Goal: Contribute content: Contribute content

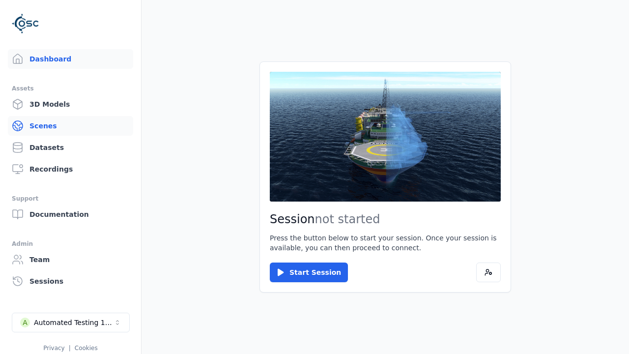
click at [69, 122] on link "Scenes" at bounding box center [70, 126] width 125 height 20
click at [66, 126] on link "Scenes" at bounding box center [70, 126] width 125 height 20
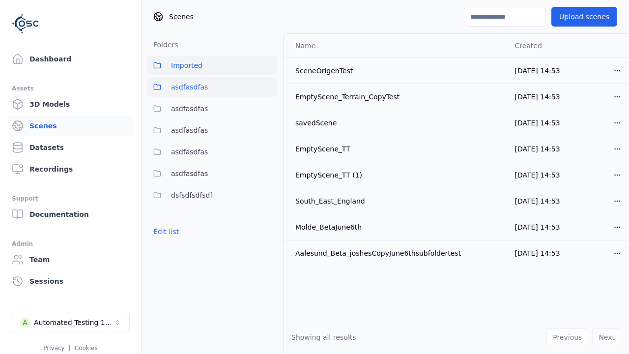
click at [192, 83] on span "asdfasdfas" at bounding box center [189, 87] width 37 height 12
click at [212, 87] on button "asdfasdfas" at bounding box center [212, 87] width 130 height 20
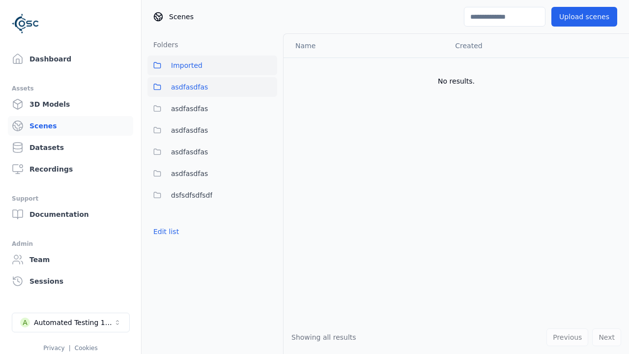
click at [198, 73] on button "Imported" at bounding box center [212, 65] width 130 height 20
click at [212, 65] on button "Imported" at bounding box center [212, 65] width 130 height 20
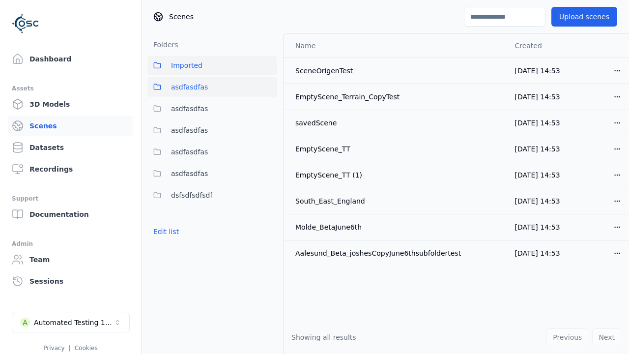
click at [195, 90] on span "asdfasdfas" at bounding box center [189, 87] width 37 height 12
click at [212, 87] on button "asdfasdfas" at bounding box center [212, 87] width 130 height 20
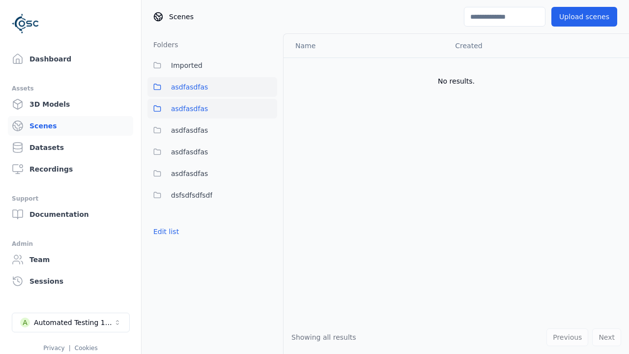
click at [182, 116] on button "asdfasdfas" at bounding box center [212, 109] width 130 height 20
click at [212, 109] on button "asdfasdfas" at bounding box center [212, 109] width 130 height 20
click at [184, 130] on span "asdfasdfas" at bounding box center [189, 130] width 37 height 12
click at [212, 130] on button "asdfasdfas" at bounding box center [212, 130] width 130 height 20
click at [188, 157] on span "asdfasdfas" at bounding box center [189, 152] width 37 height 12
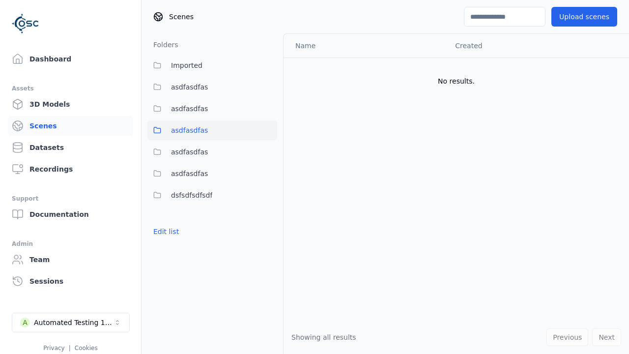
click at [212, 152] on button "asdfasdfas" at bounding box center [212, 152] width 130 height 20
click at [40, 144] on link "Datasets" at bounding box center [70, 148] width 125 height 20
click at [66, 147] on link "Datasets" at bounding box center [70, 148] width 125 height 20
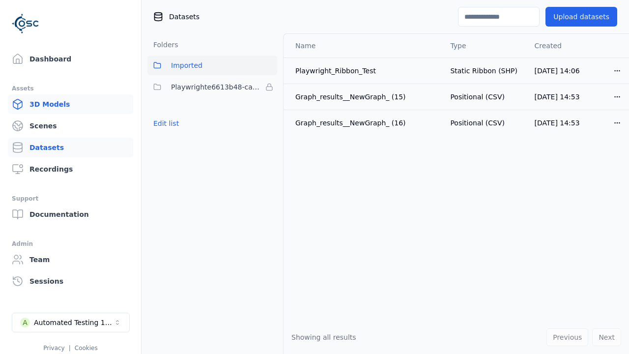
click at [55, 103] on link "3D Models" at bounding box center [70, 104] width 125 height 20
click at [66, 104] on link "3D Models" at bounding box center [70, 104] width 125 height 20
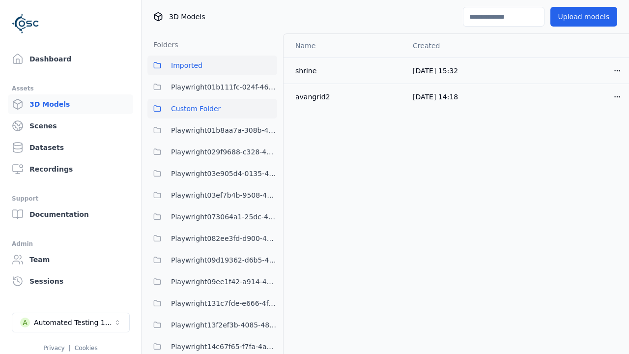
click at [200, 110] on span "Custom Folder" at bounding box center [196, 109] width 50 height 12
click at [212, 109] on span "Custom Folder" at bounding box center [196, 109] width 50 height 12
click at [181, 62] on span "Imported" at bounding box center [186, 65] width 31 height 12
click at [212, 65] on button "Imported" at bounding box center [212, 65] width 130 height 20
click at [72, 128] on link "Scenes" at bounding box center [70, 126] width 125 height 20
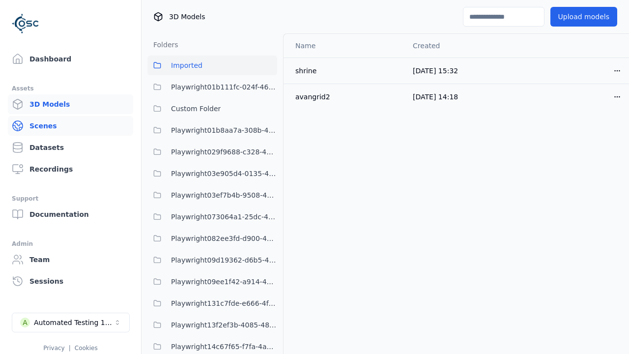
click at [66, 126] on link "Scenes" at bounding box center [70, 126] width 125 height 20
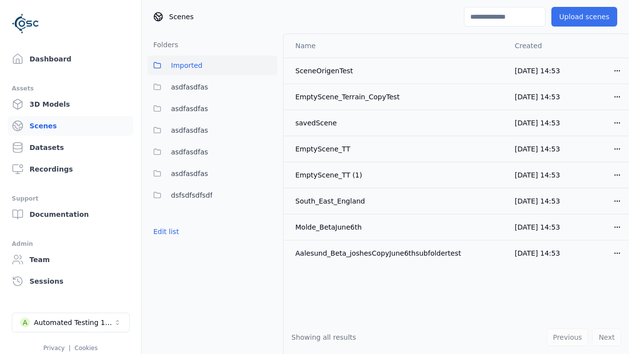
click at [583, 21] on button "Upload scenes" at bounding box center [584, 17] width 66 height 20
click at [586, 17] on button "Upload scenes" at bounding box center [584, 17] width 66 height 20
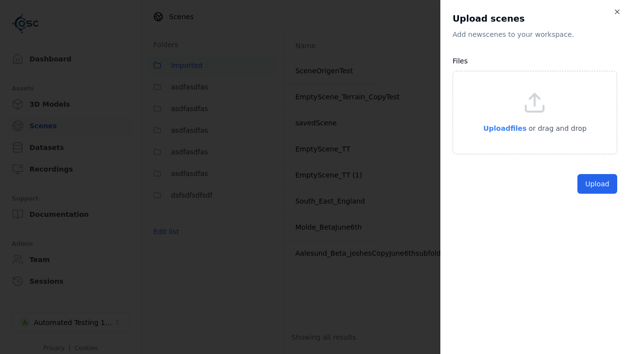
click at [508, 125] on span "Upload files" at bounding box center [504, 128] width 43 height 8
click at [501, 128] on span "Upload files" at bounding box center [504, 128] width 43 height 8
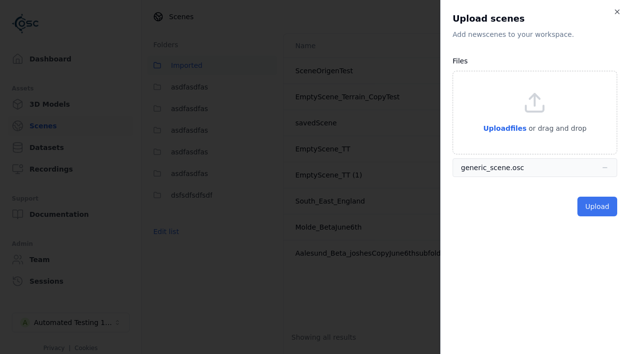
click at [590, 204] on button "Upload" at bounding box center [597, 206] width 40 height 20
click at [598, 206] on button "Upload" at bounding box center [597, 206] width 40 height 20
